Goal: Task Accomplishment & Management: Manage account settings

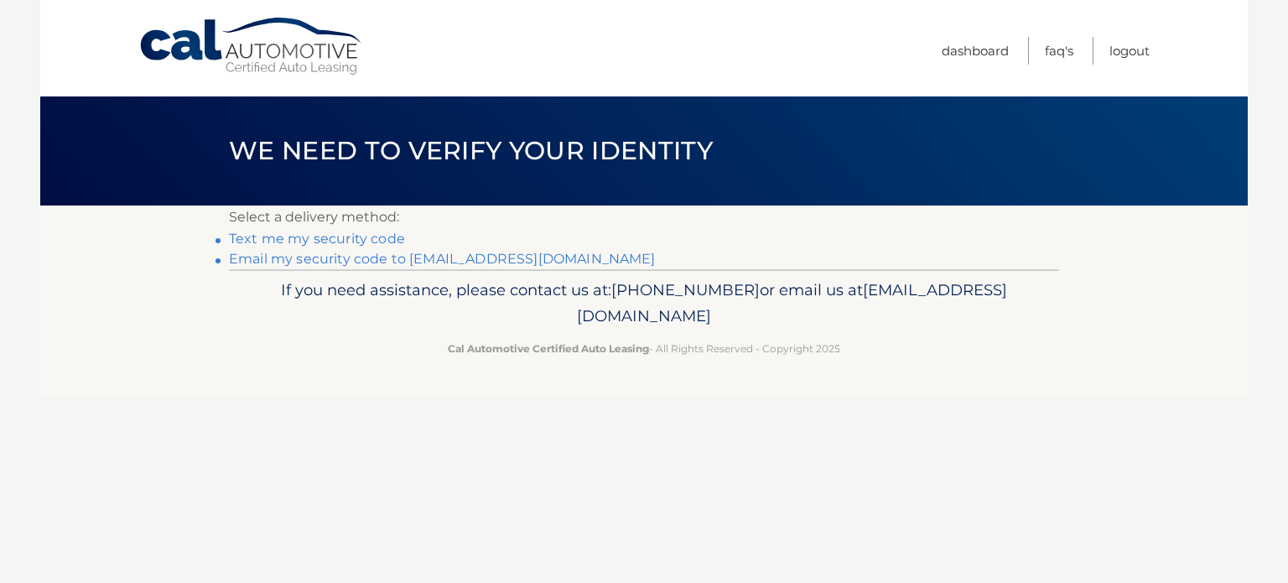
click at [351, 241] on link "Text me my security code" at bounding box center [317, 239] width 176 height 16
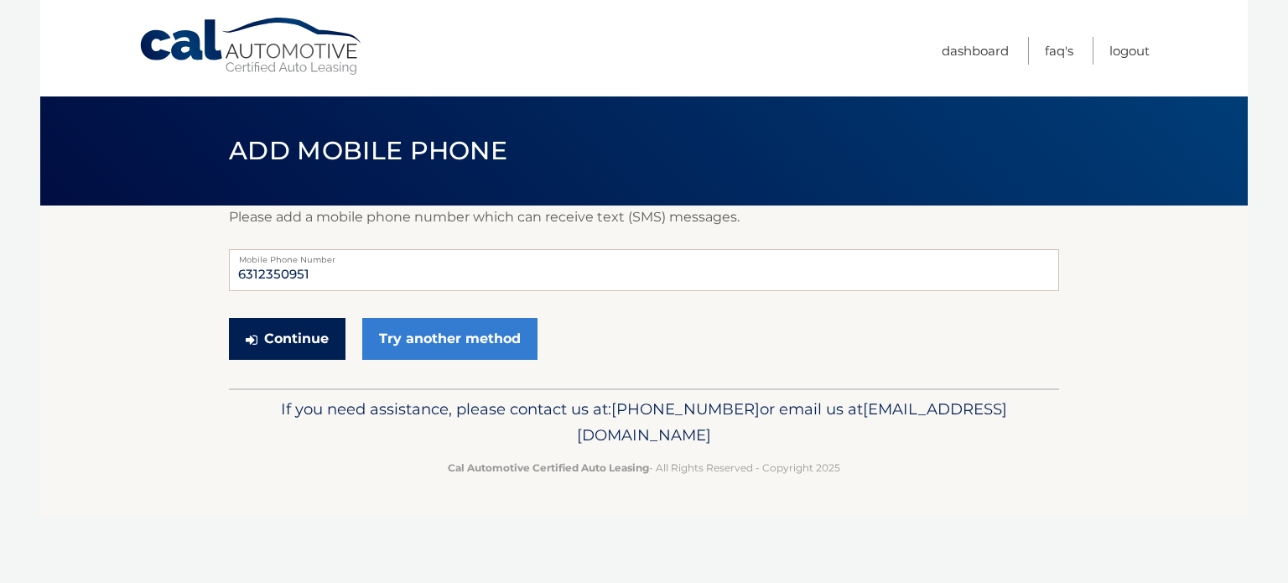
click at [306, 338] on button "Continue" at bounding box center [287, 339] width 117 height 42
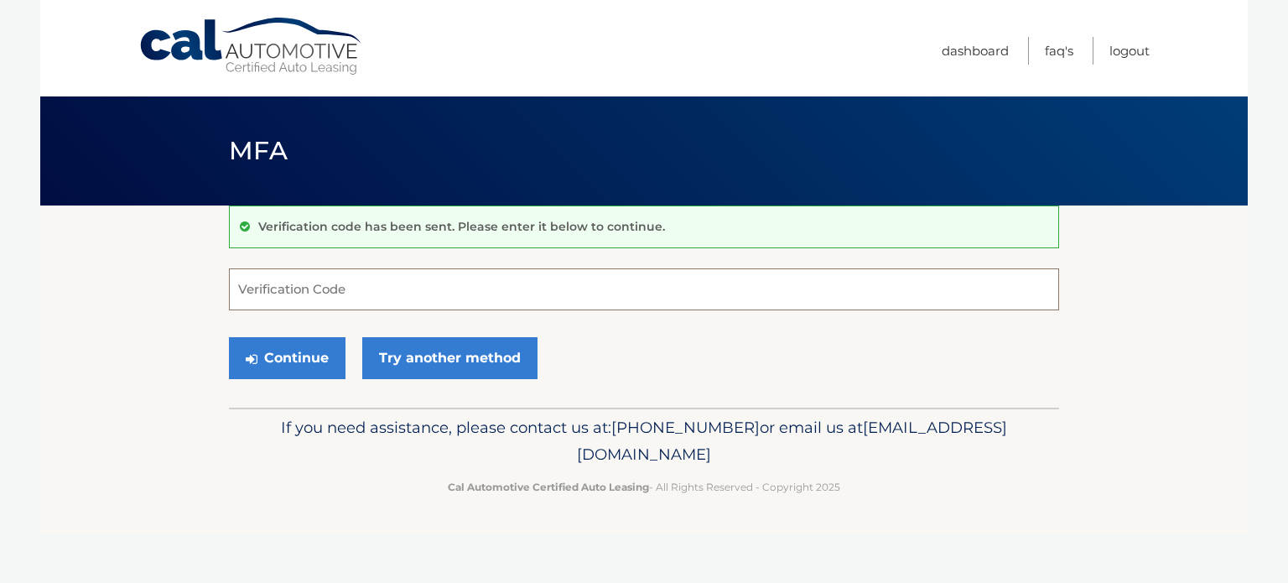
click at [297, 290] on input "Verification Code" at bounding box center [644, 289] width 830 height 42
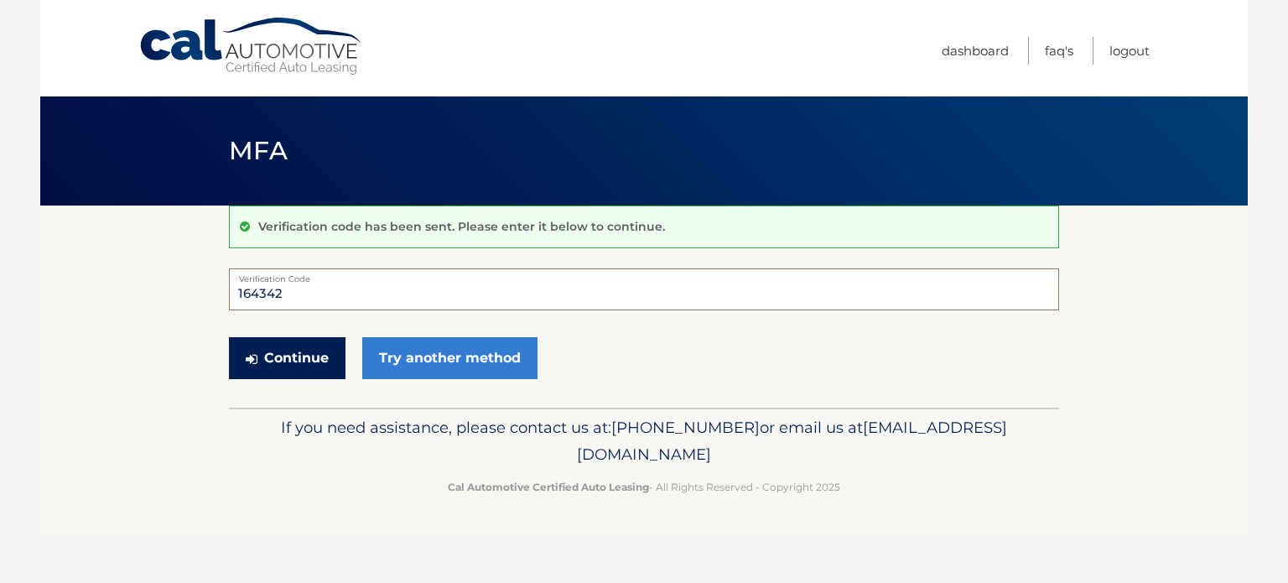
type input "164342"
click at [293, 365] on button "Continue" at bounding box center [287, 358] width 117 height 42
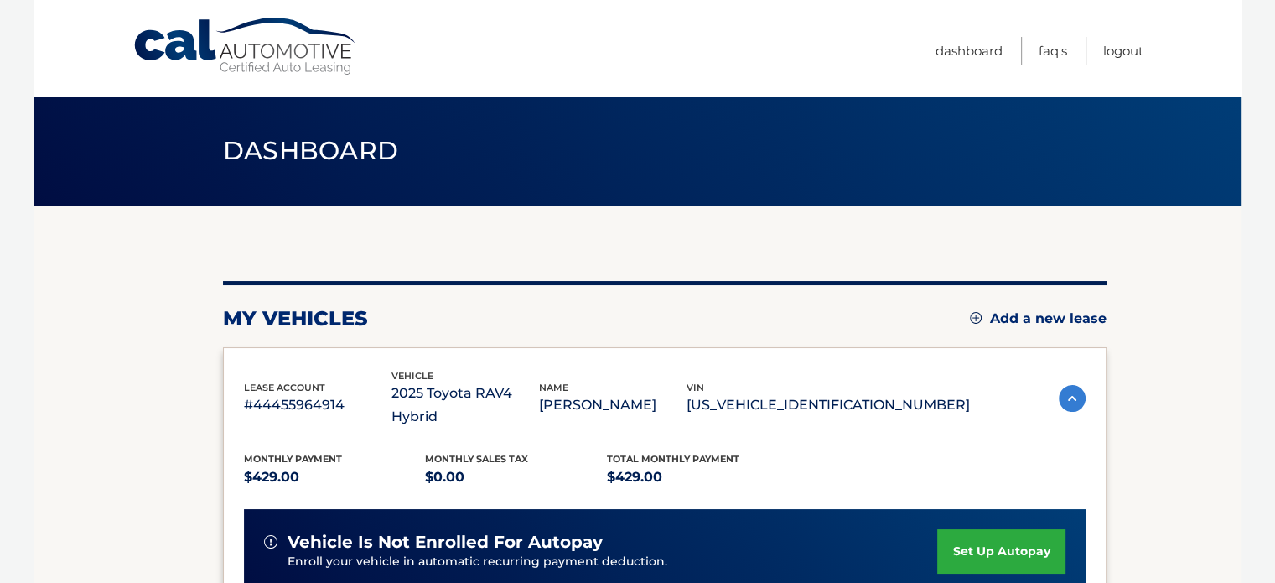
click at [972, 529] on link "set up autopay" at bounding box center [1000, 551] width 127 height 44
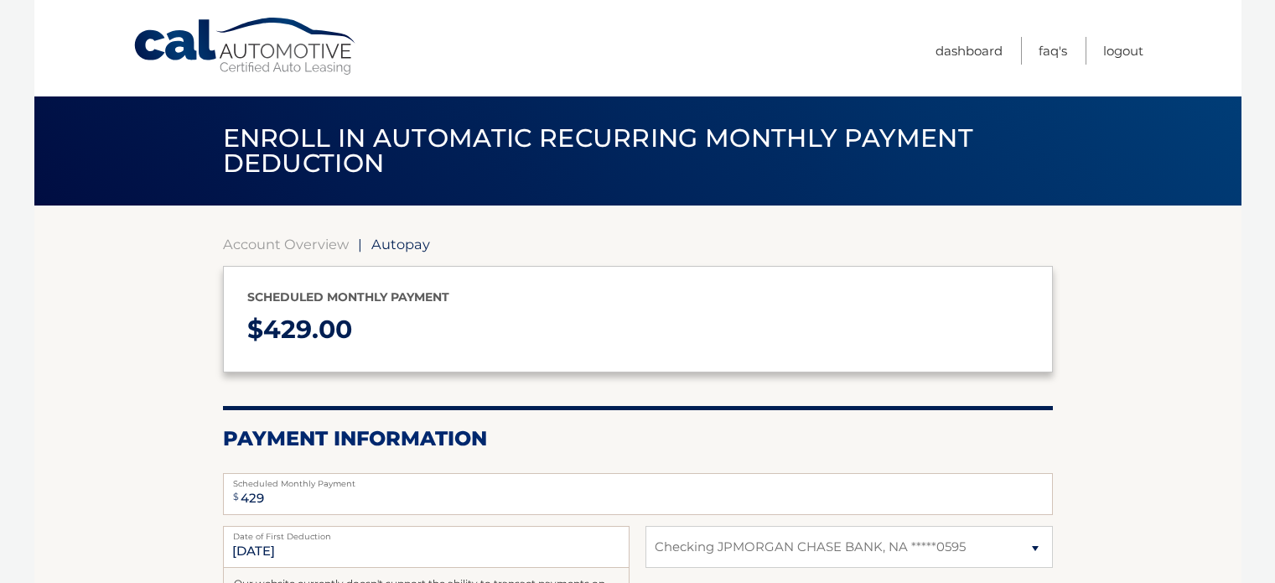
select select "MjE0MTVjYWQtMzg1Ni00ZGIyLTg4MzMtNGI2ODcwYTdiMjA0"
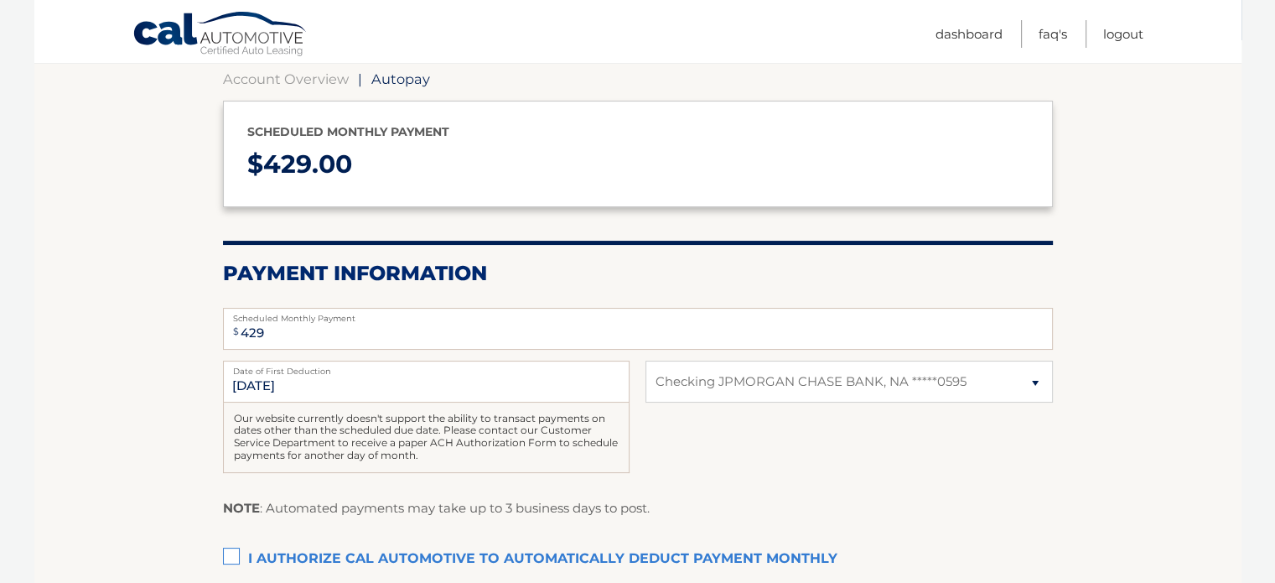
scroll to position [168, 0]
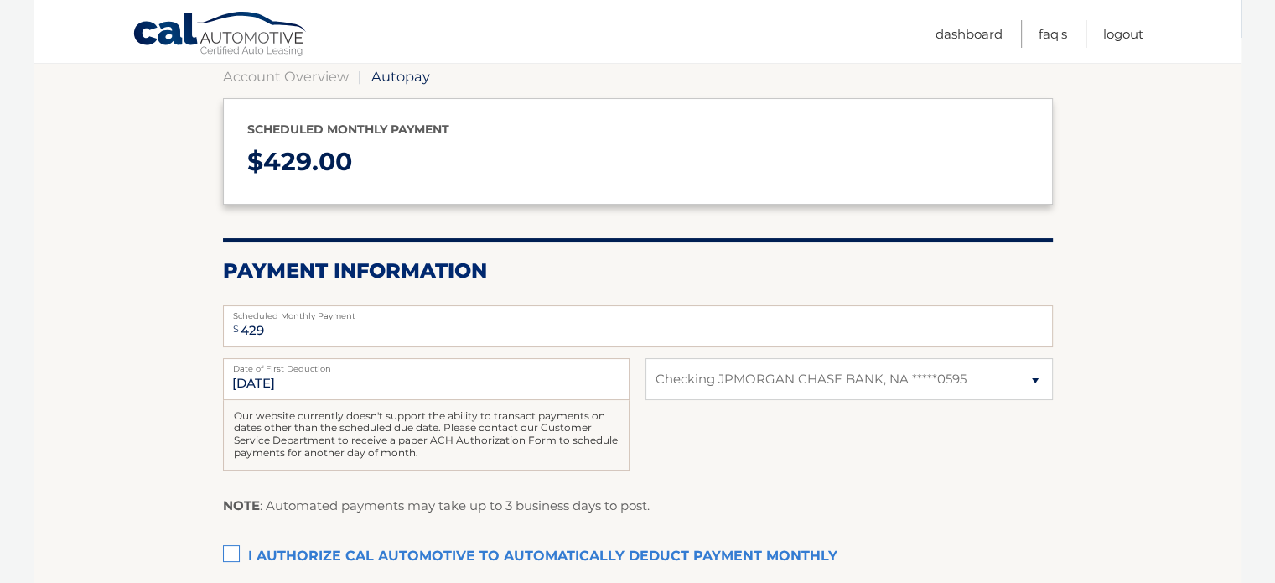
click at [231, 549] on label "I authorize cal automotive to automatically deduct payment monthly This checkbo…" at bounding box center [638, 557] width 830 height 34
click at [0, 0] on input "I authorize cal automotive to automatically deduct payment monthly This checkbo…" at bounding box center [0, 0] width 0 height 0
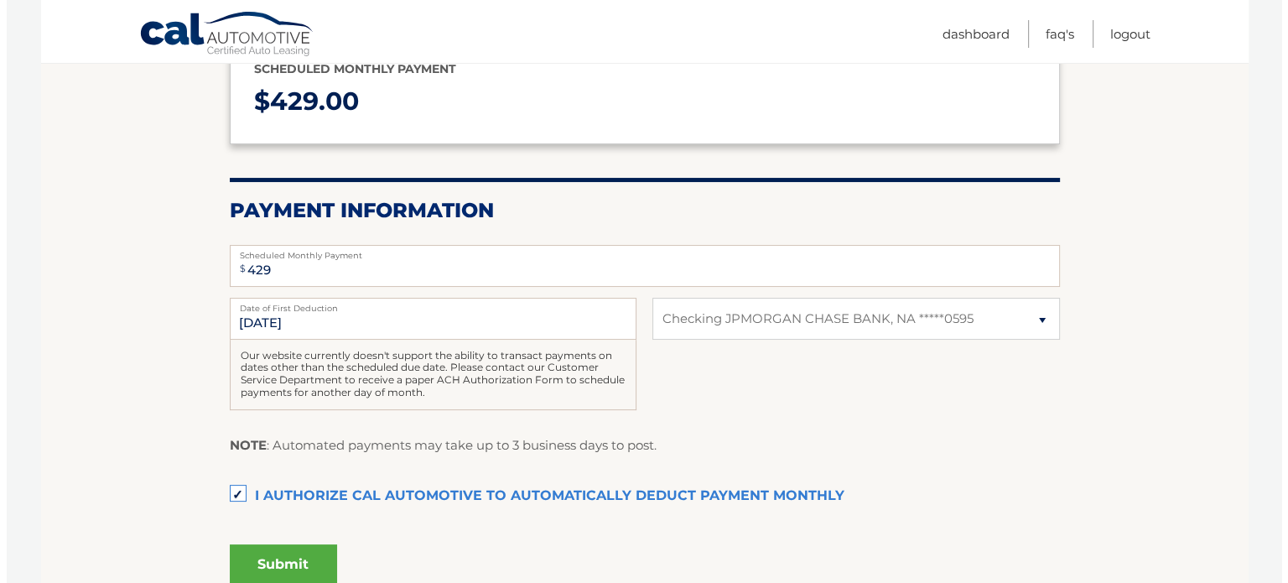
scroll to position [335, 0]
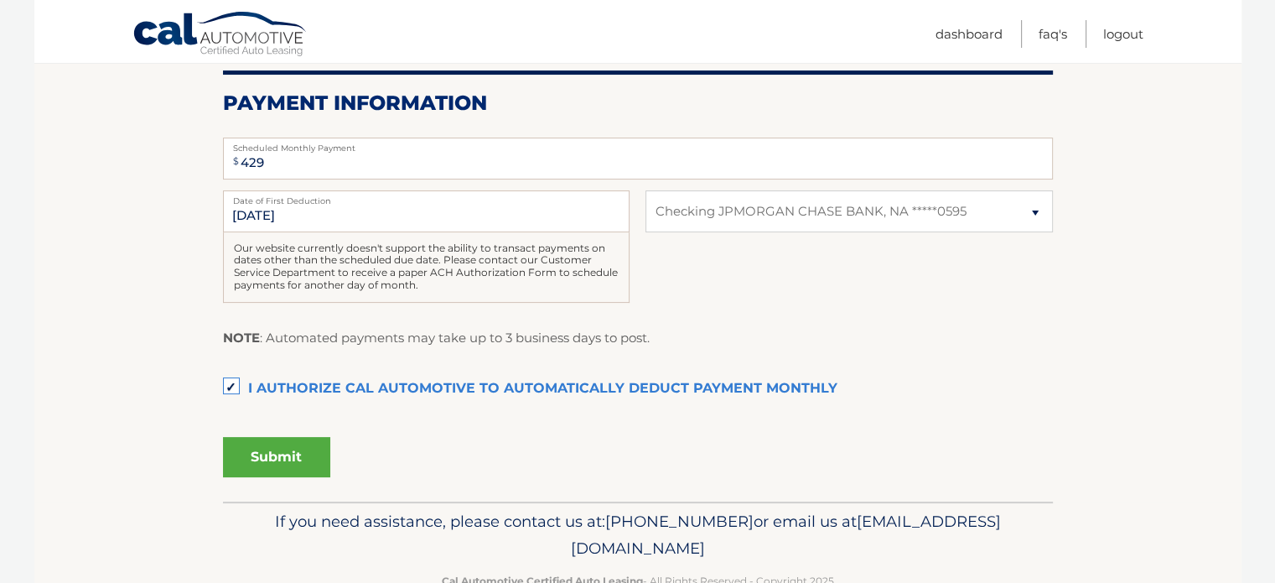
click at [275, 464] on button "Submit" at bounding box center [276, 457] width 107 height 40
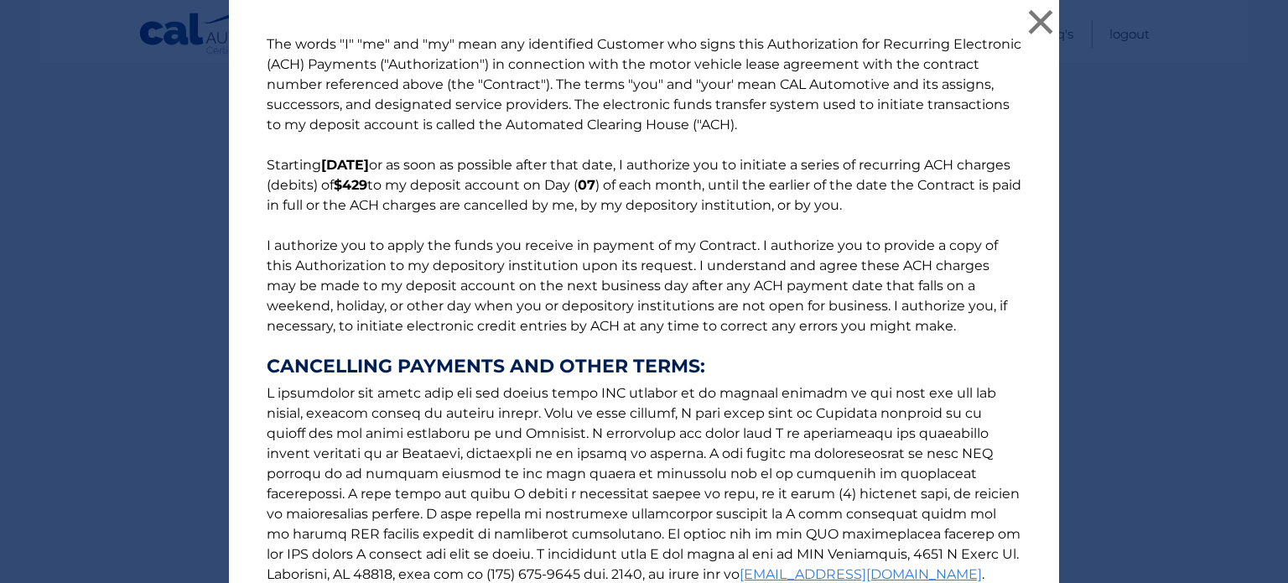
scroll to position [209, 0]
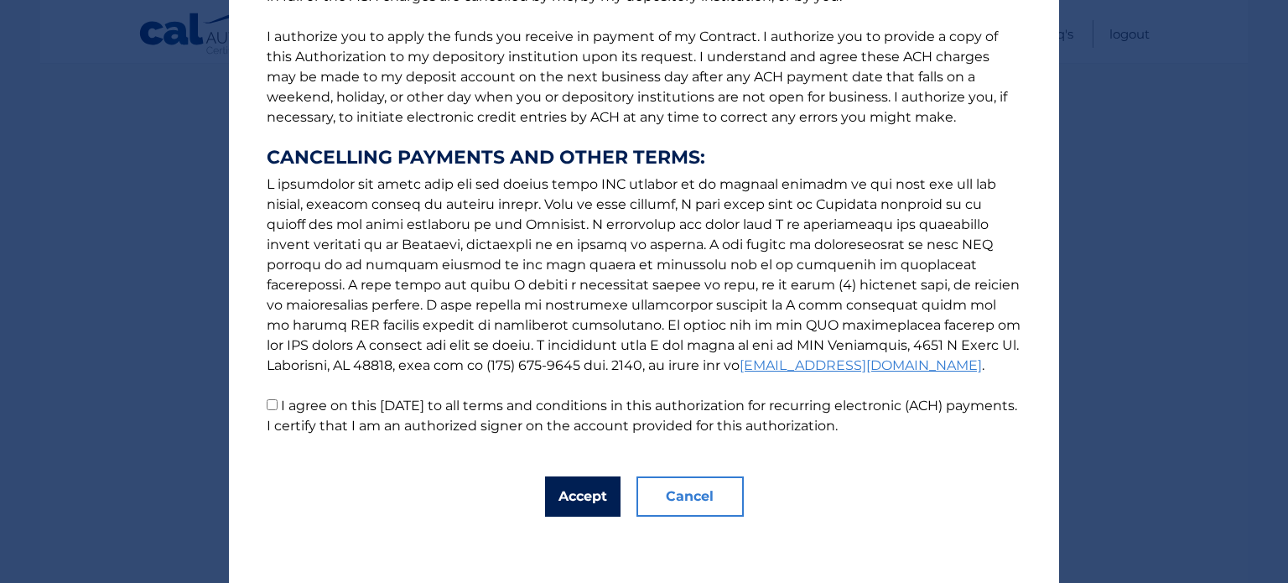
click at [561, 503] on button "Accept" at bounding box center [582, 496] width 75 height 40
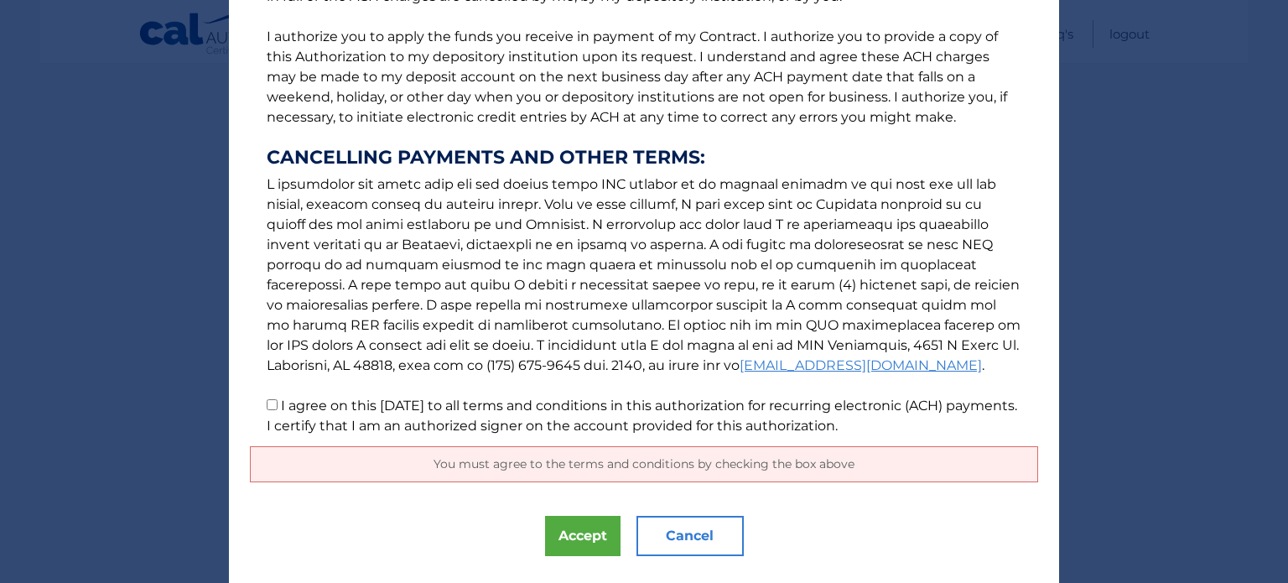
click at [258, 405] on p "The words "I" "me" and "my" mean any identified Customer who signs this Authori…" at bounding box center [644, 131] width 788 height 610
click at [267, 403] on input "I agree on this [DATE] to all terms and conditions in this authorization for re…" at bounding box center [272, 404] width 11 height 11
checkbox input "true"
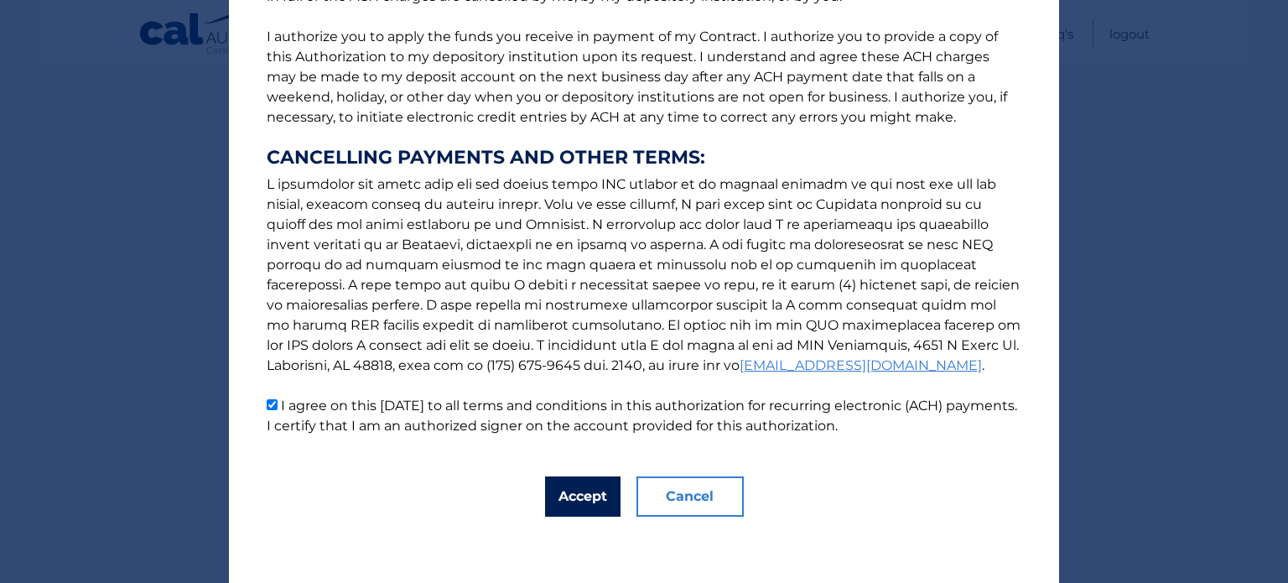
click at [570, 499] on button "Accept" at bounding box center [582, 496] width 75 height 40
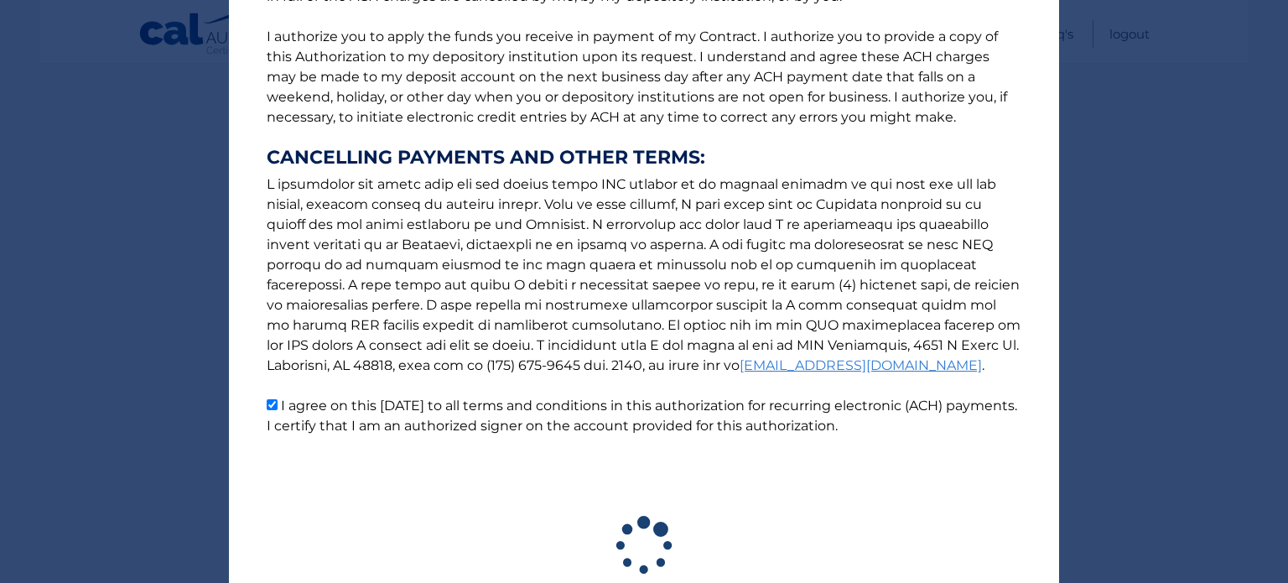
scroll to position [332, 0]
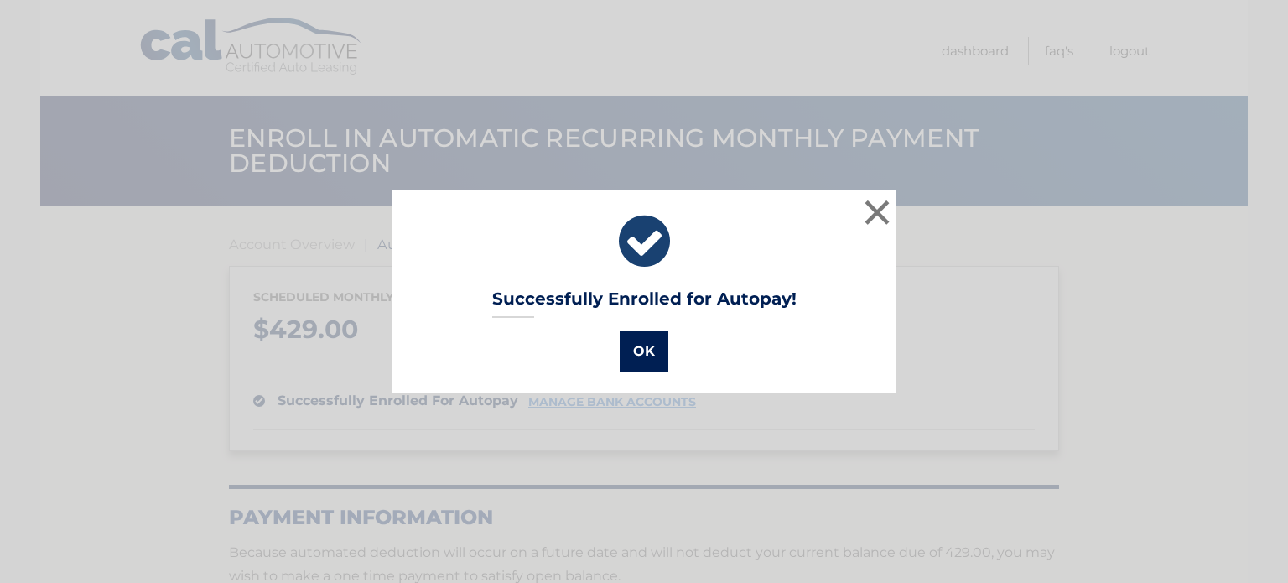
click at [641, 349] on button "OK" at bounding box center [644, 351] width 49 height 40
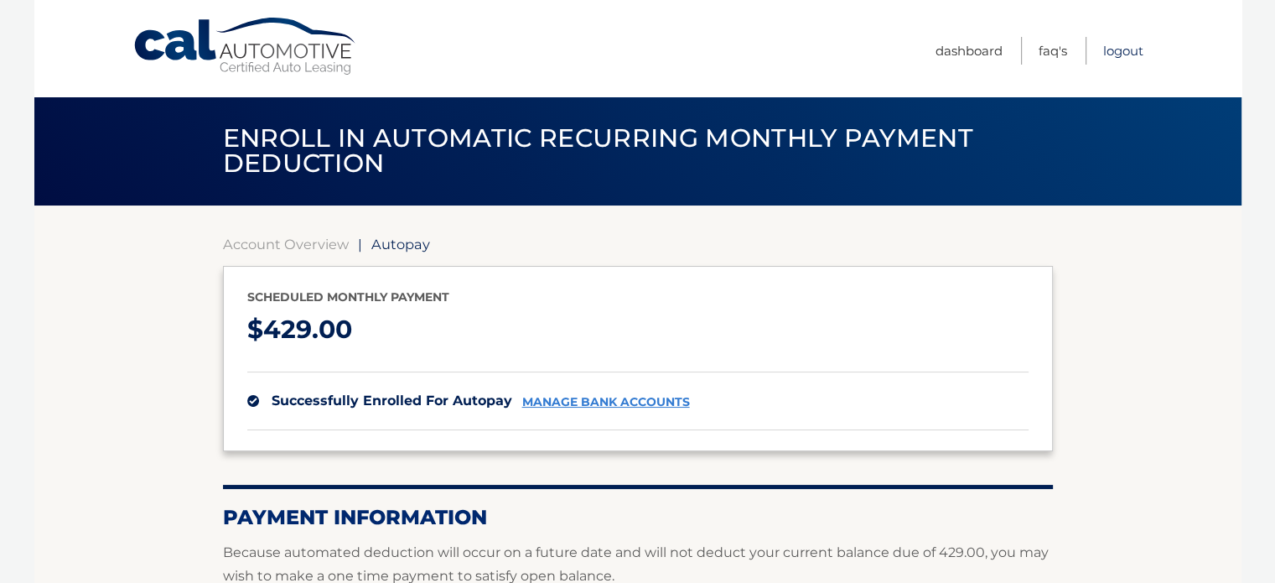
click at [1123, 50] on link "Logout" at bounding box center [1123, 51] width 40 height 28
